Goal: Information Seeking & Learning: Learn about a topic

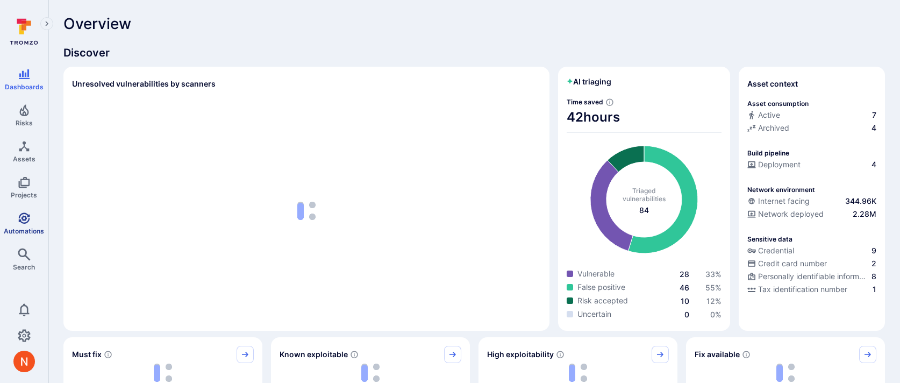
click at [31, 222] on link "Automations" at bounding box center [24, 224] width 48 height 32
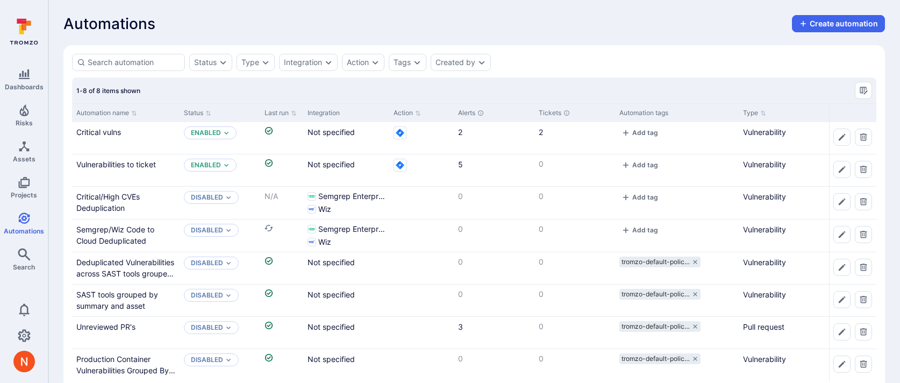
click at [652, 31] on div "Automations Create automation" at bounding box center [474, 23] width 822 height 17
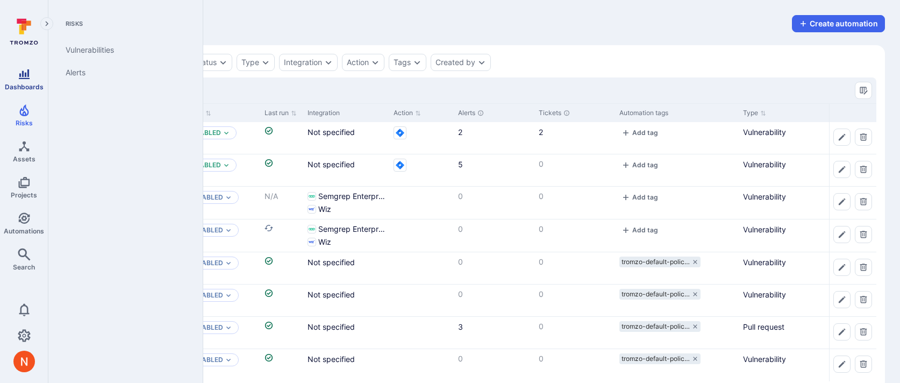
click at [32, 82] on link "Dashboards" at bounding box center [24, 79] width 48 height 32
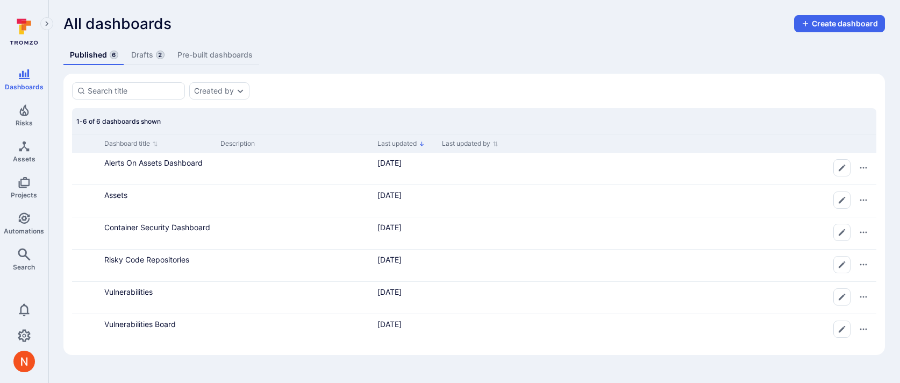
click at [390, 80] on section "Created by 1-6 of 6 dashboards shown Dashboard title Description Last updated L…" at bounding box center [474, 214] width 822 height 281
click at [133, 61] on link "Drafts 2" at bounding box center [148, 55] width 46 height 20
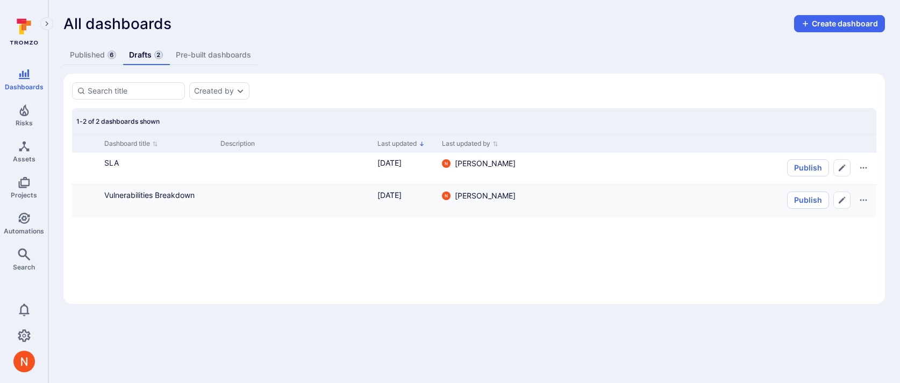
click at [118, 201] on div "Vulnerabilities Breakdown" at bounding box center [158, 201] width 116 height 32
click at [118, 197] on link "Vulnerabilities Breakdown" at bounding box center [149, 194] width 90 height 9
click at [113, 161] on link "SLA" at bounding box center [111, 162] width 15 height 9
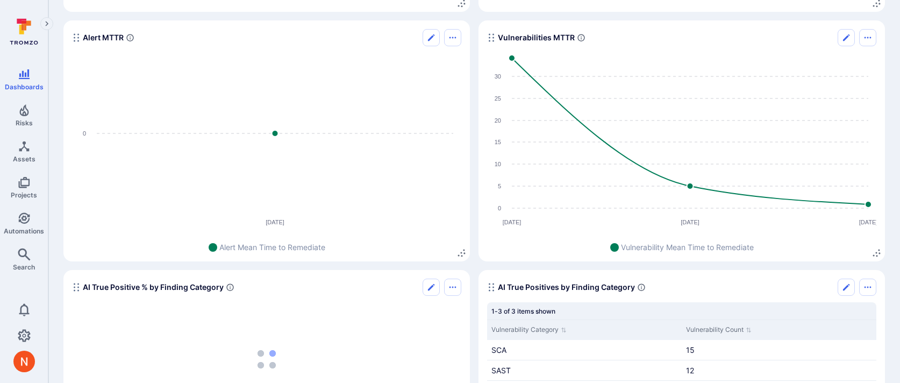
scroll to position [282, 0]
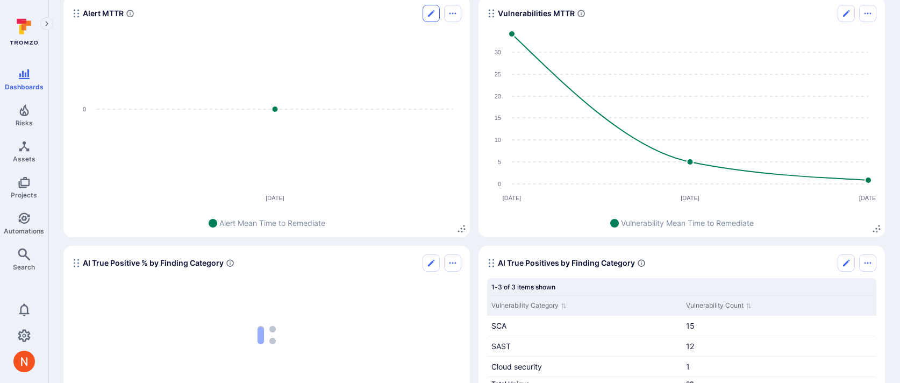
click at [433, 18] on button "Edit" at bounding box center [431, 13] width 17 height 17
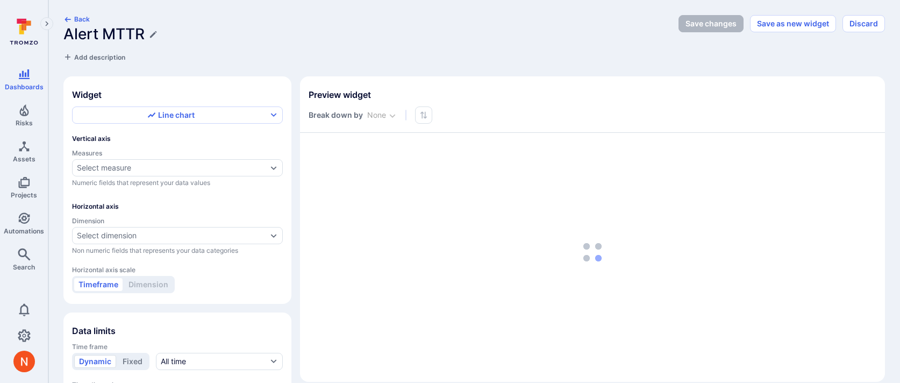
type input "quarter"
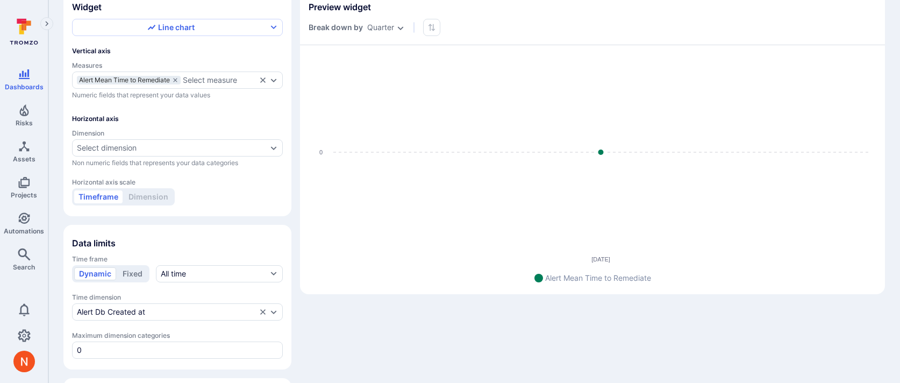
scroll to position [112, 0]
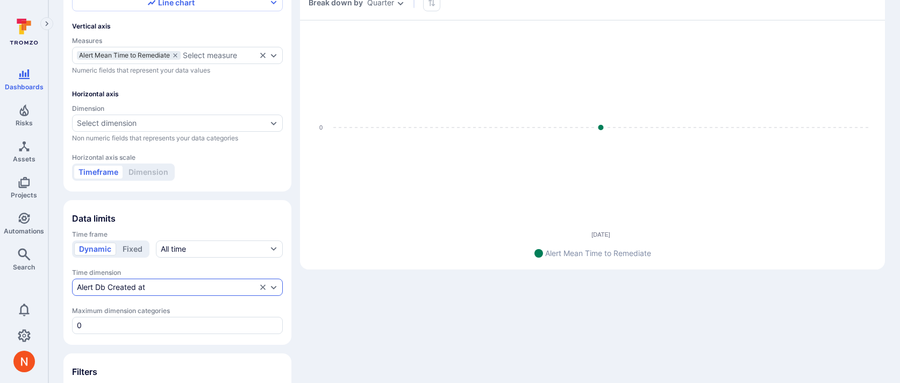
click at [173, 287] on div "Alert Db Created at" at bounding box center [167, 287] width 180 height 9
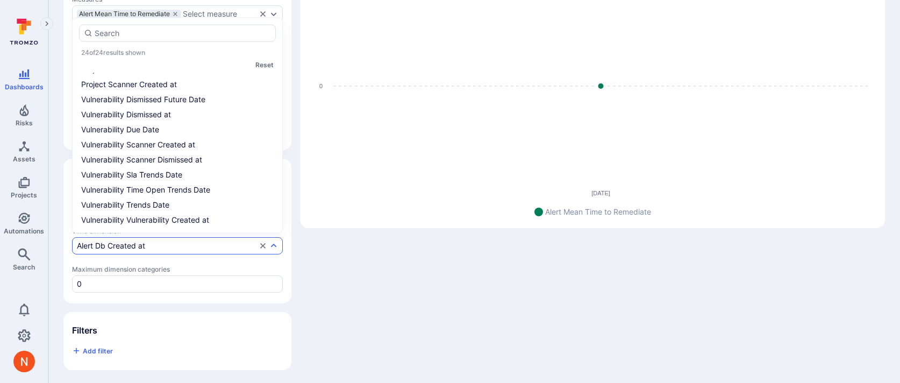
scroll to position [0, 0]
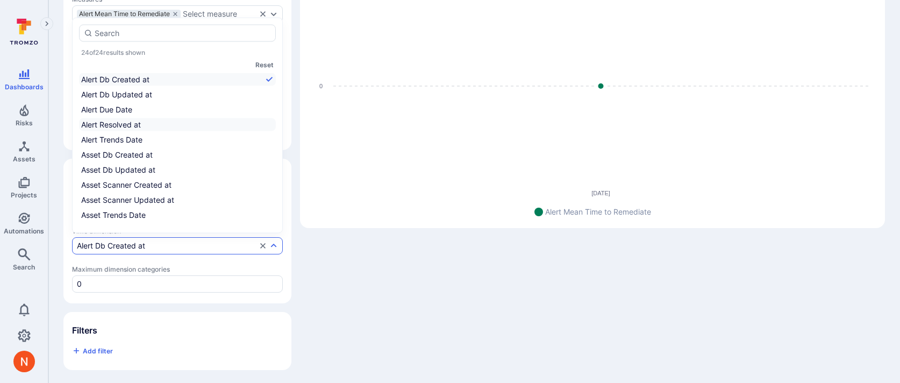
click at [137, 121] on li "Alert Resolved at" at bounding box center [177, 124] width 197 height 13
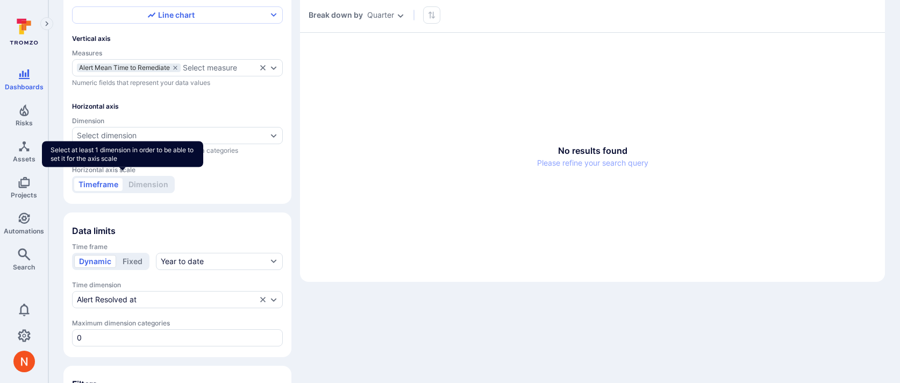
scroll to position [92, 0]
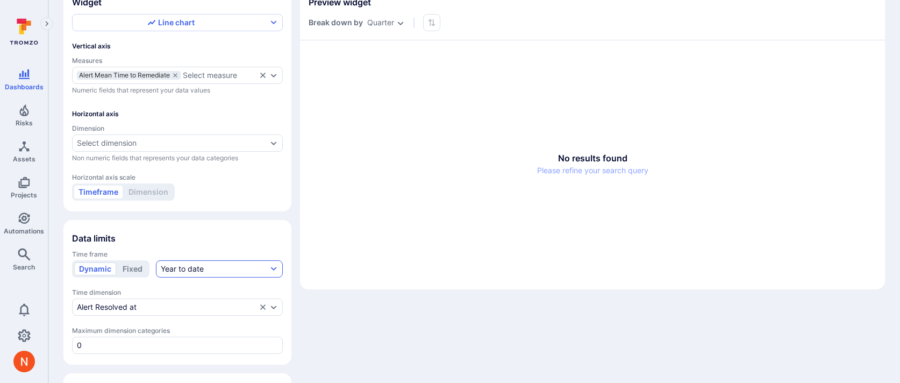
click at [198, 267] on div "Year to date" at bounding box center [182, 268] width 43 height 11
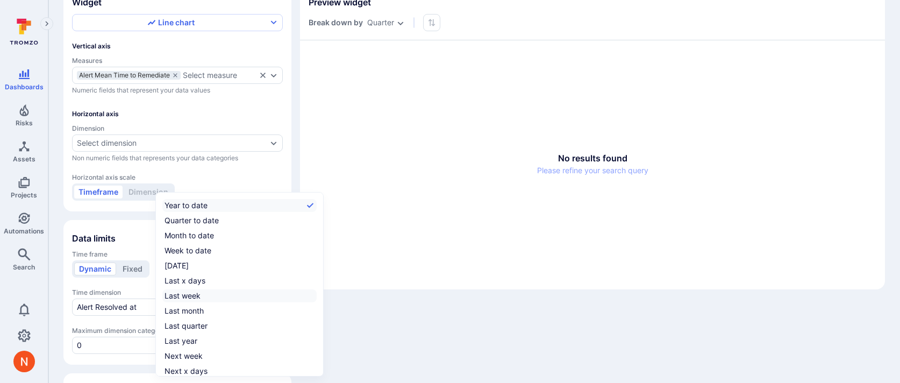
scroll to position [17, 0]
click at [195, 368] on label "All time" at bounding box center [239, 369] width 154 height 13
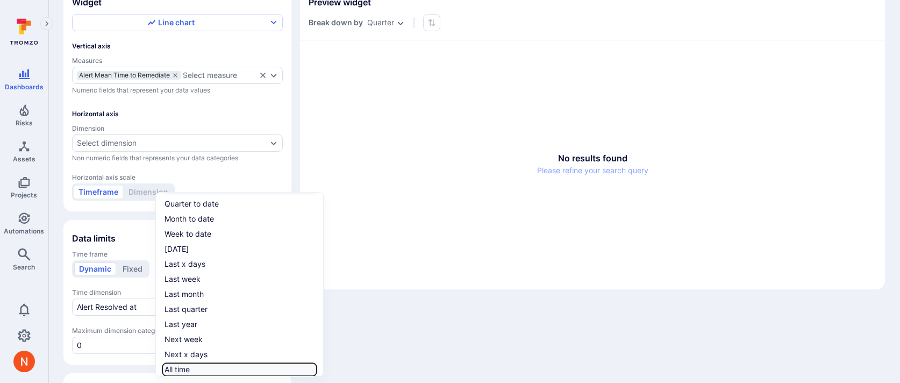
click at [315, 369] on input "All time" at bounding box center [315, 369] width 0 height 0
checkbox input "true"
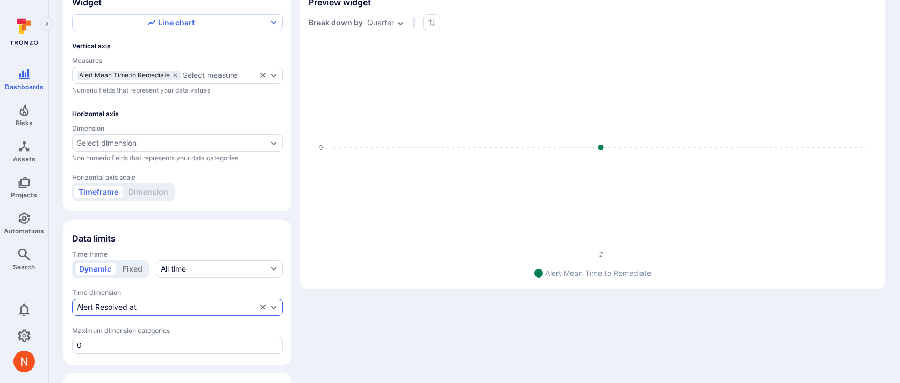
click at [144, 303] on div "Alert Resolved at" at bounding box center [167, 307] width 180 height 9
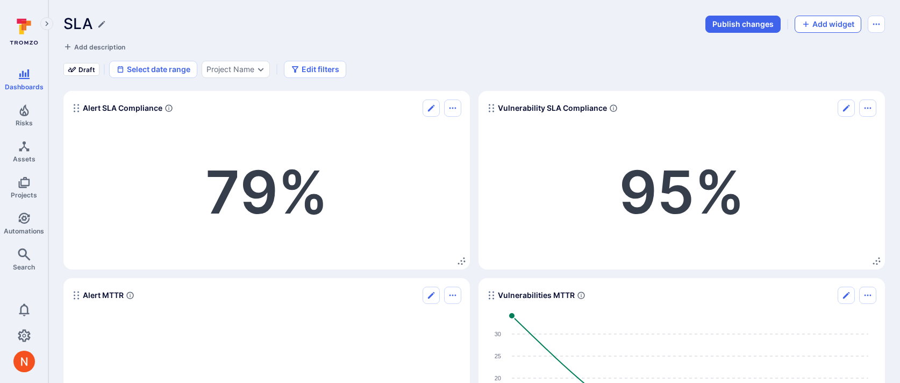
click at [805, 23] on icon "button" at bounding box center [805, 24] width 5 height 5
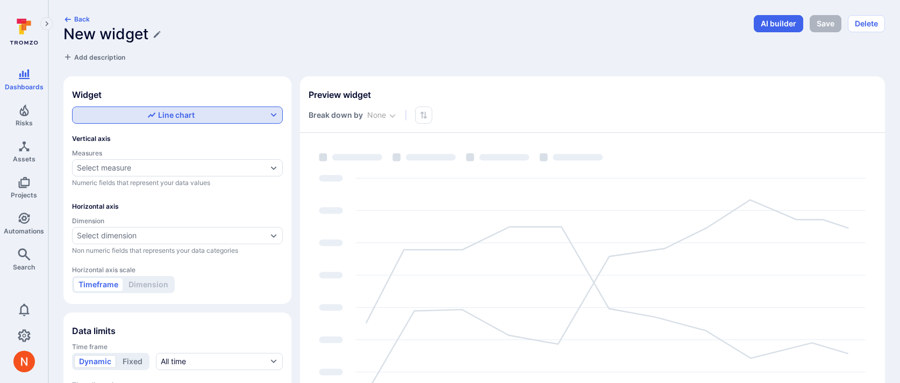
click at [163, 119] on div "Line chart" at bounding box center [170, 115] width 47 height 11
click at [46, 199] on div at bounding box center [450, 191] width 900 height 383
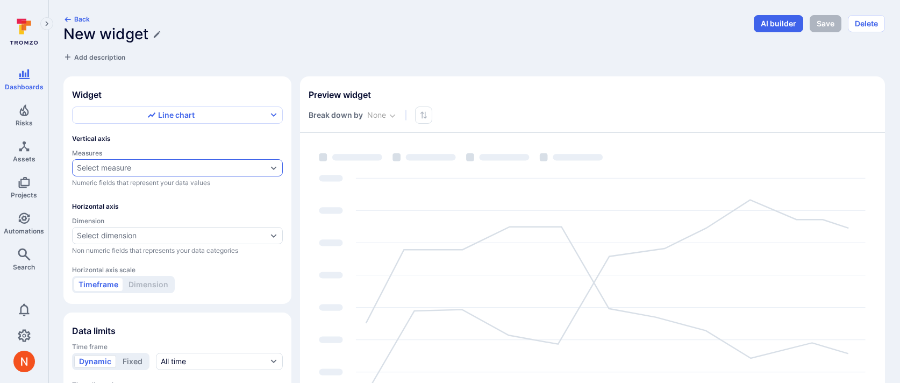
click at [123, 159] on div "Select measure" at bounding box center [177, 167] width 211 height 17
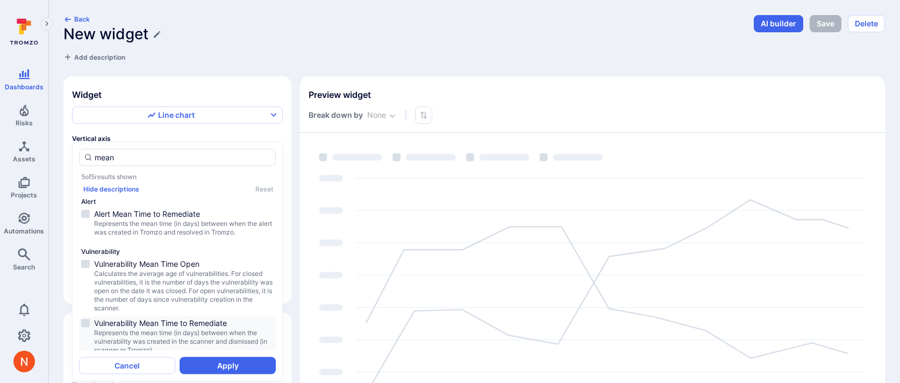
click at [147, 324] on span "Vulnerability Mean Time to Remediate" at bounding box center [184, 323] width 180 height 11
type input "mean"
click at [211, 362] on button "Apply" at bounding box center [228, 364] width 96 height 17
type input "quarter"
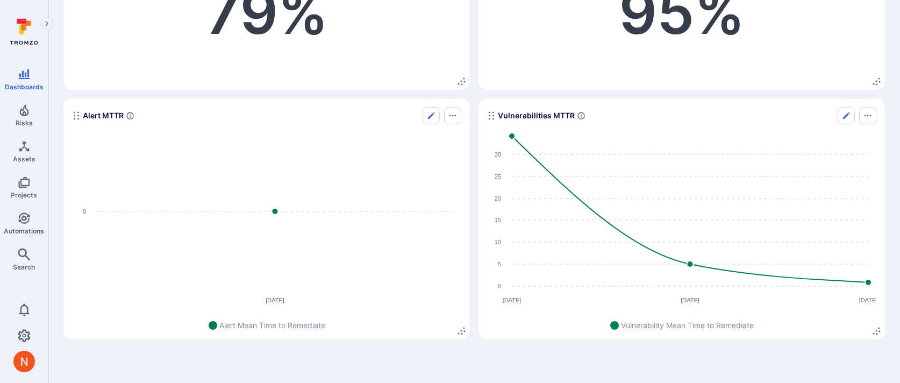
scroll to position [215, 0]
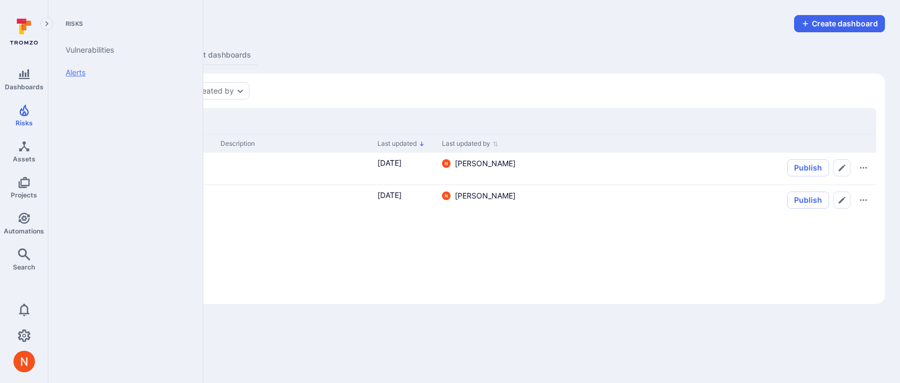
click at [78, 70] on link "Alerts" at bounding box center [123, 72] width 133 height 23
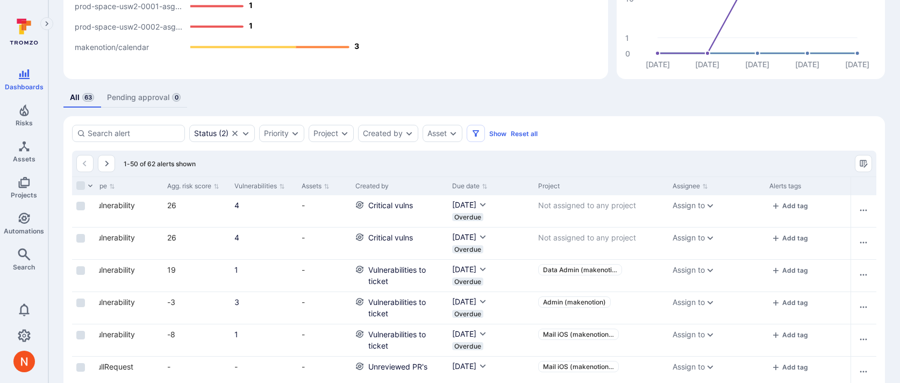
scroll to position [0, 498]
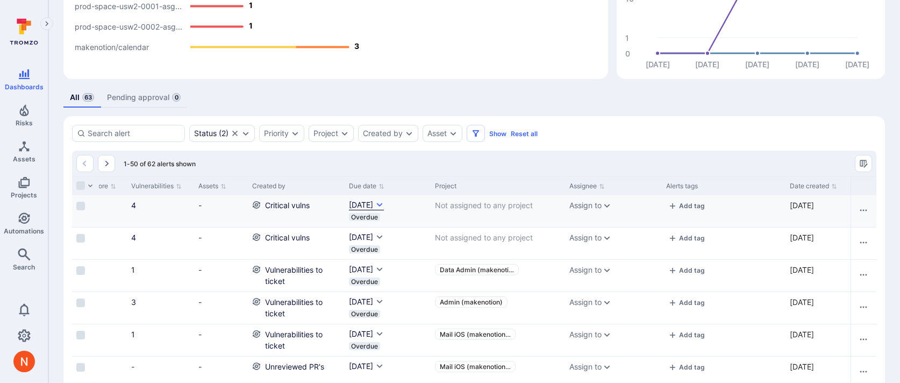
click at [384, 204] on icon "Due date cell" at bounding box center [379, 205] width 9 height 9
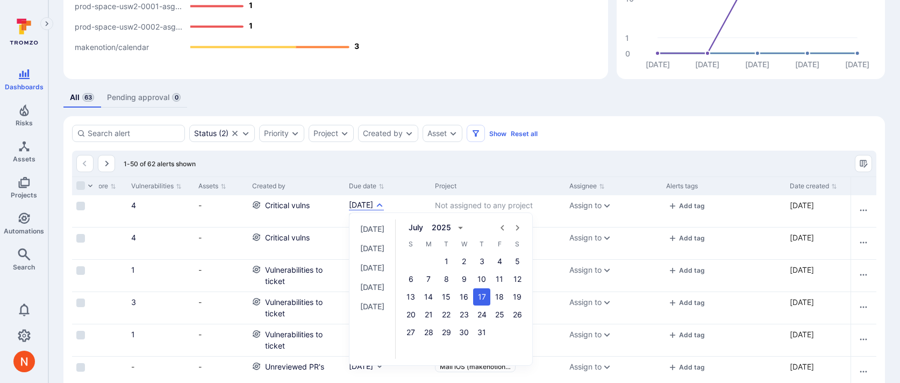
click at [451, 76] on div at bounding box center [450, 191] width 900 height 383
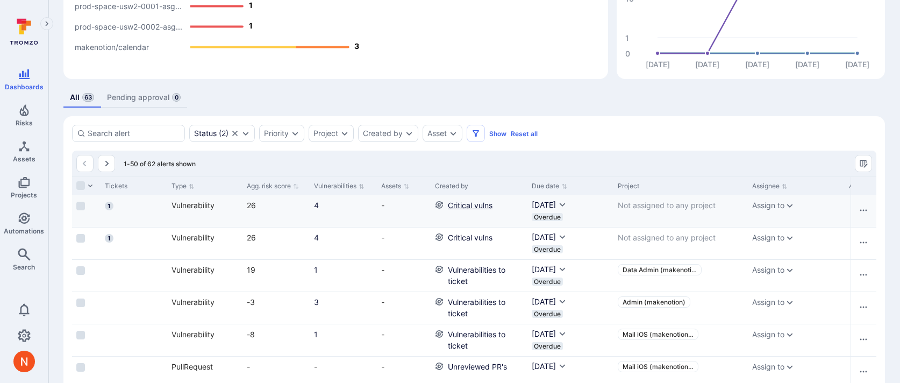
scroll to position [0, 0]
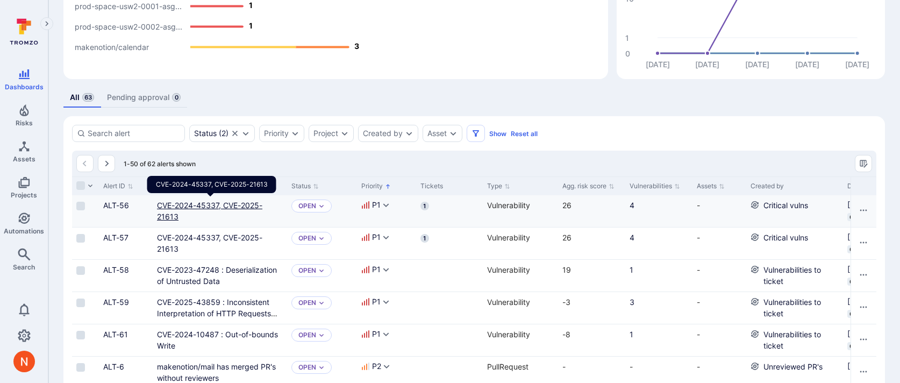
click at [175, 204] on link "CVE-2024-45337, CVE-2025-21613" at bounding box center [209, 211] width 105 height 20
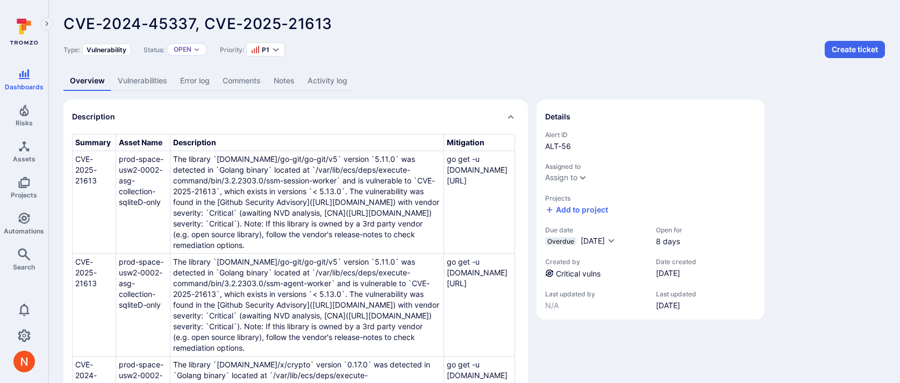
click at [647, 70] on div "CVE-2024-45337, CVE-2025-21613 ... Show more Type: Vulnerability Status: Open P…" at bounding box center [474, 274] width 852 height 549
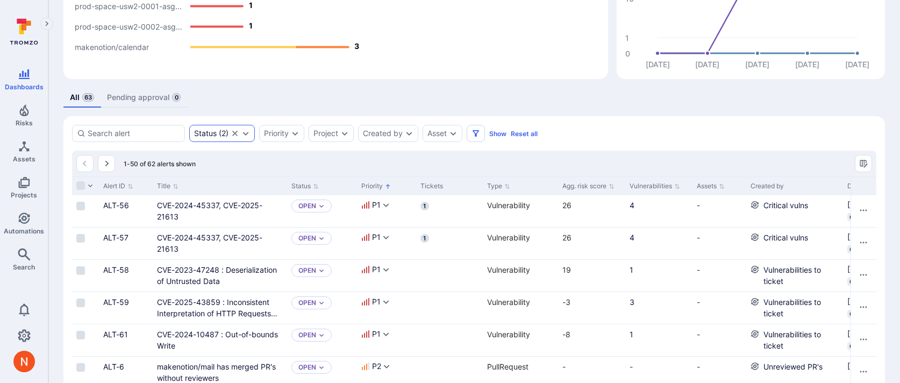
click at [220, 137] on div "Status ( 2 )" at bounding box center [211, 133] width 34 height 9
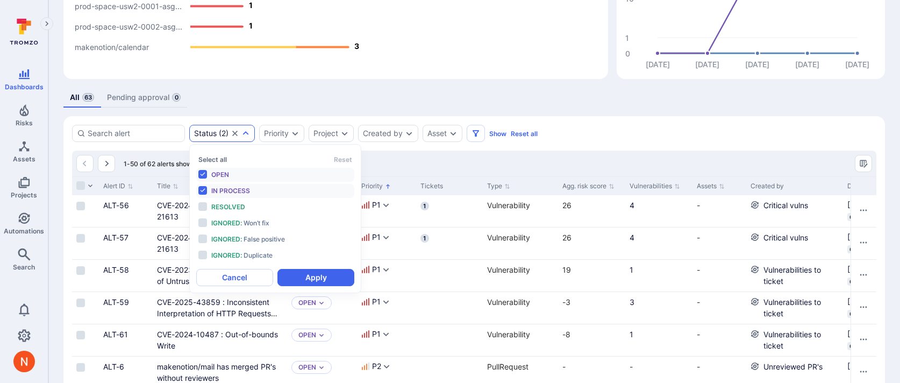
scroll to position [9, 0]
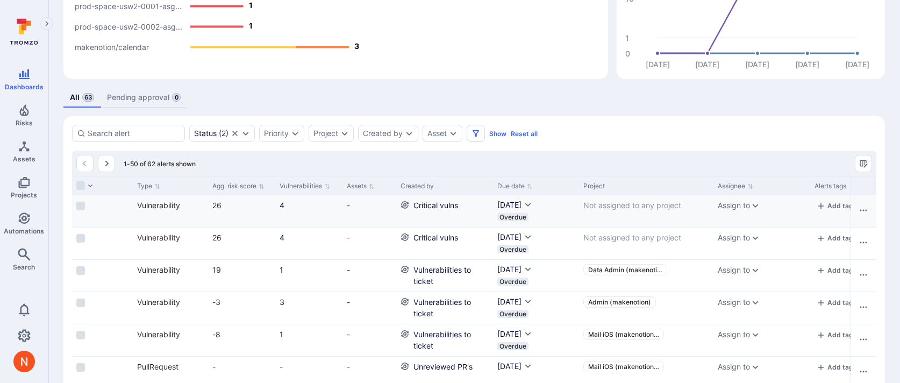
scroll to position [0, 483]
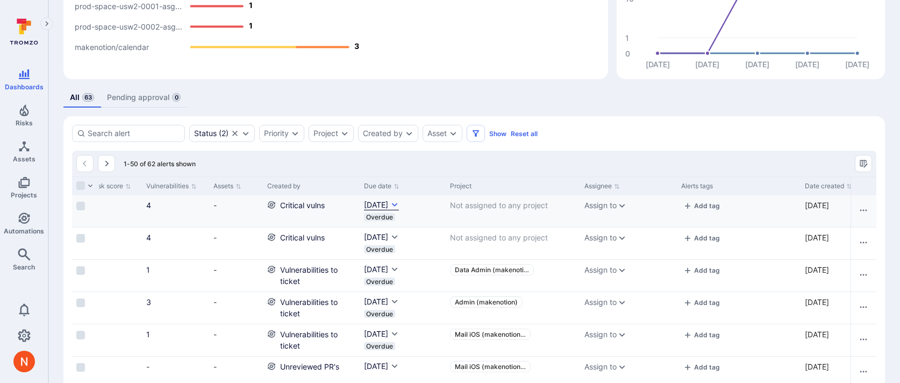
click at [388, 200] on span "[DATE]" at bounding box center [376, 204] width 24 height 9
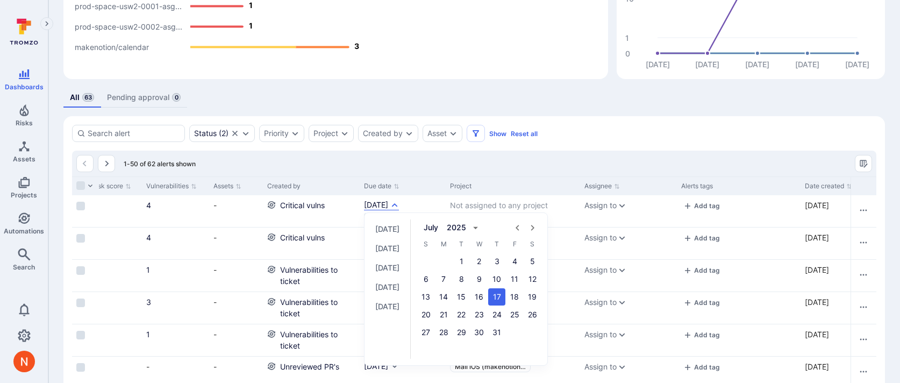
click at [554, 99] on div at bounding box center [450, 191] width 900 height 383
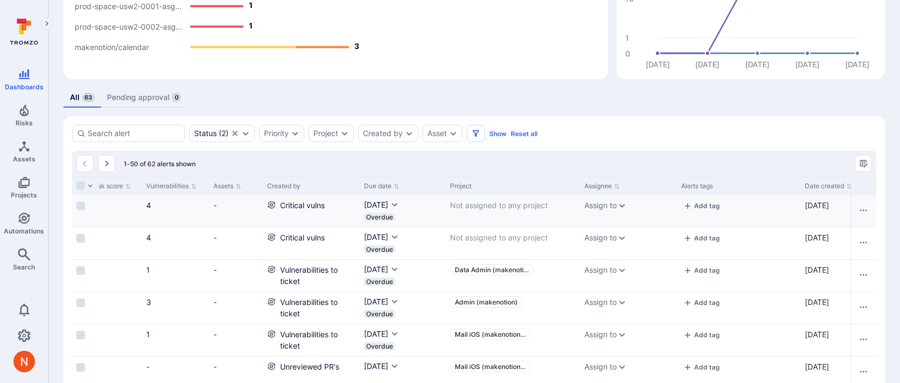
click at [198, 207] on div "4" at bounding box center [175, 204] width 59 height 11
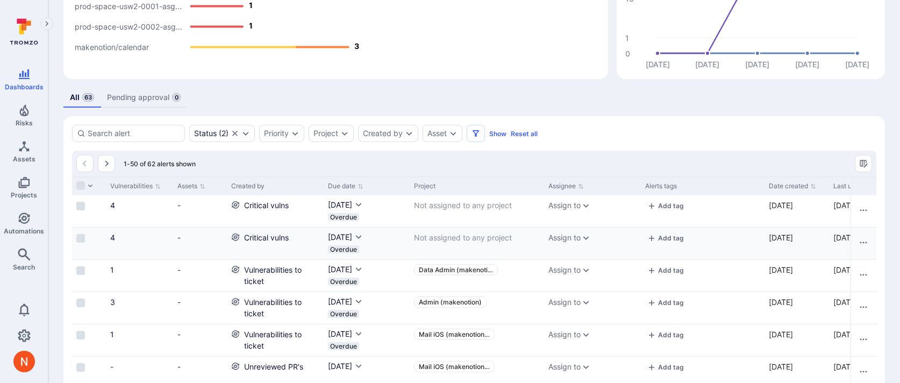
scroll to position [0, 522]
